Goal: Find specific page/section: Find specific page/section

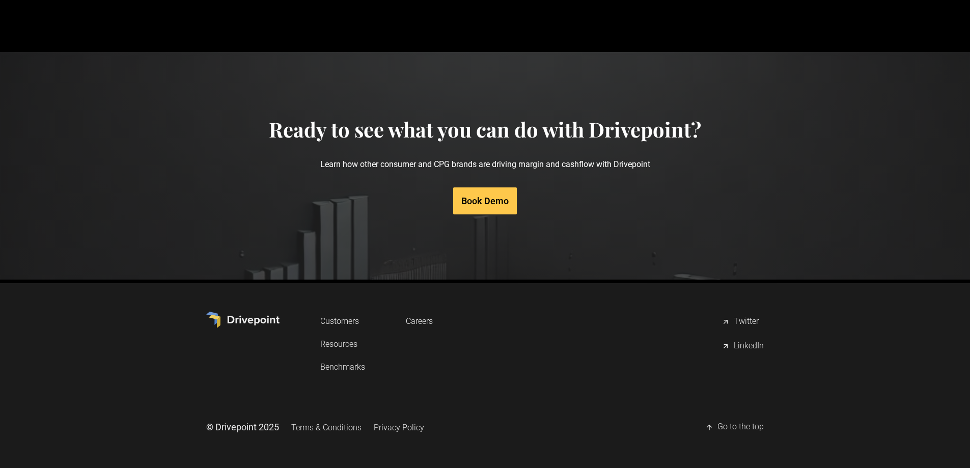
scroll to position [4858, 0]
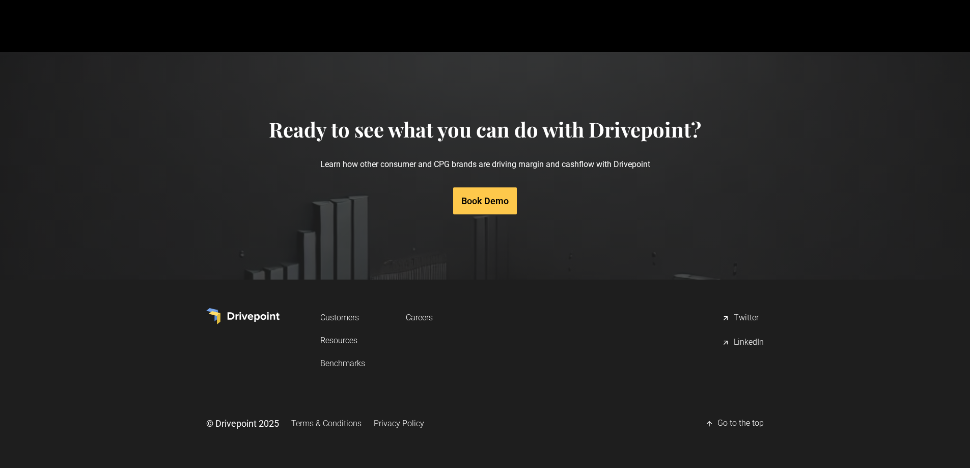
click at [420, 315] on link "Careers" at bounding box center [419, 317] width 27 height 19
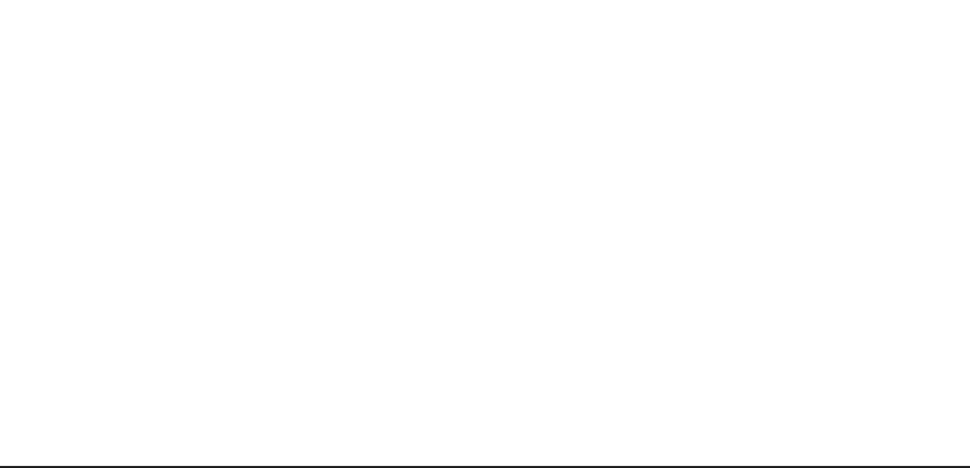
scroll to position [209, 0]
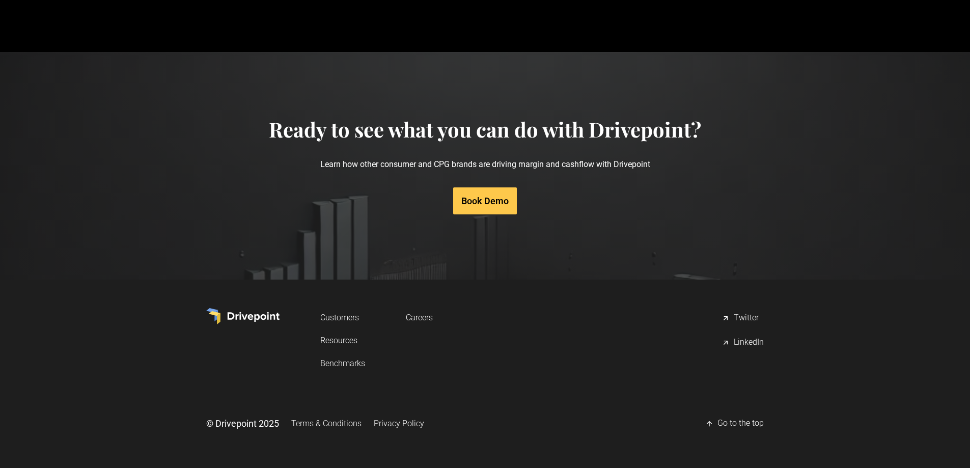
scroll to position [4858, 0]
click at [420, 318] on link "Careers" at bounding box center [419, 317] width 27 height 19
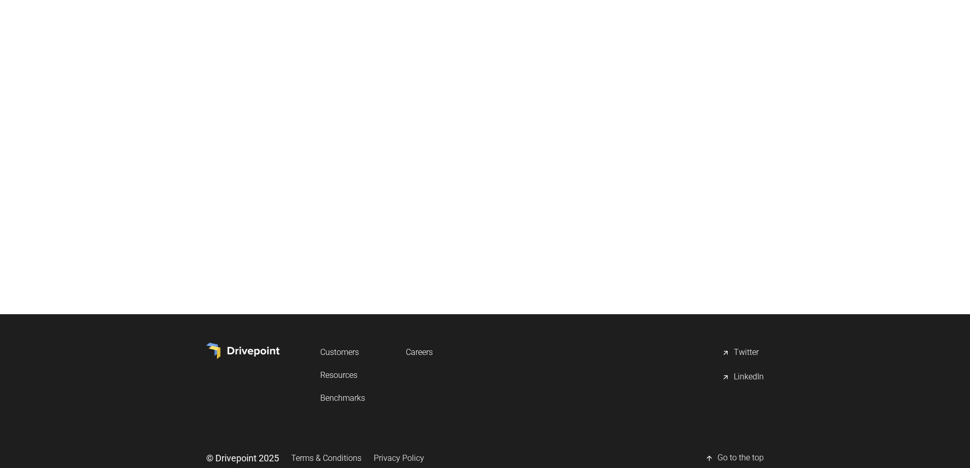
scroll to position [412, 0]
